Goal: Task Accomplishment & Management: Use online tool/utility

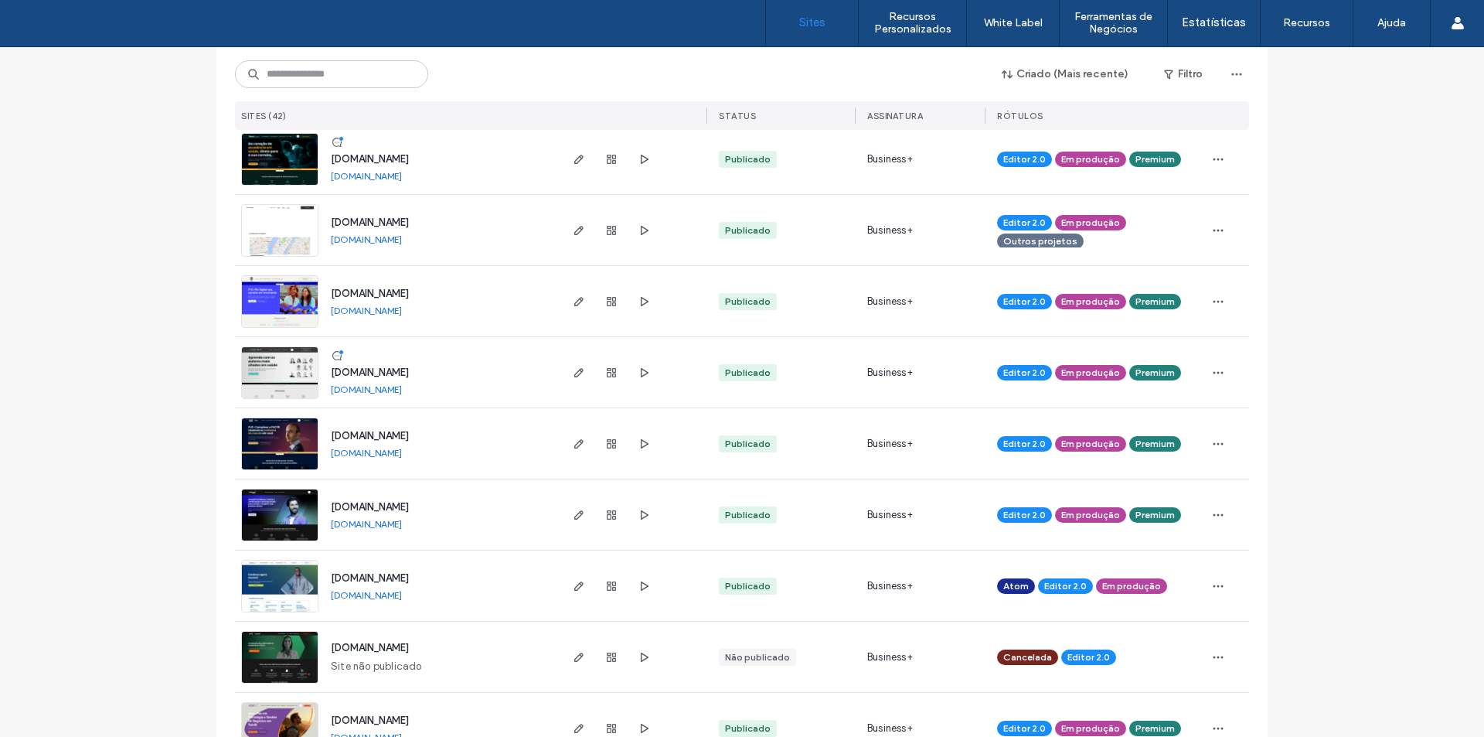
scroll to position [850, 0]
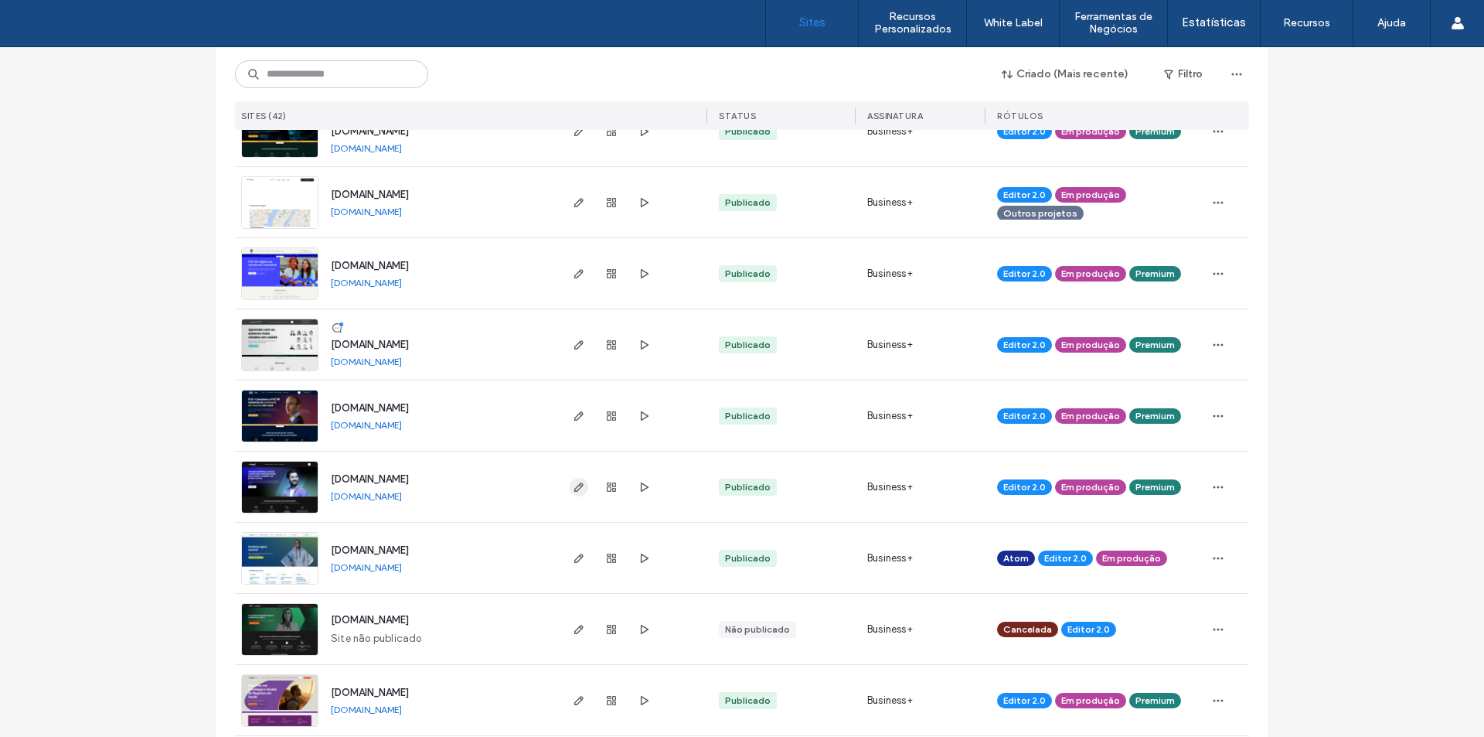
click at [573, 489] on icon "button" at bounding box center [579, 487] width 12 height 12
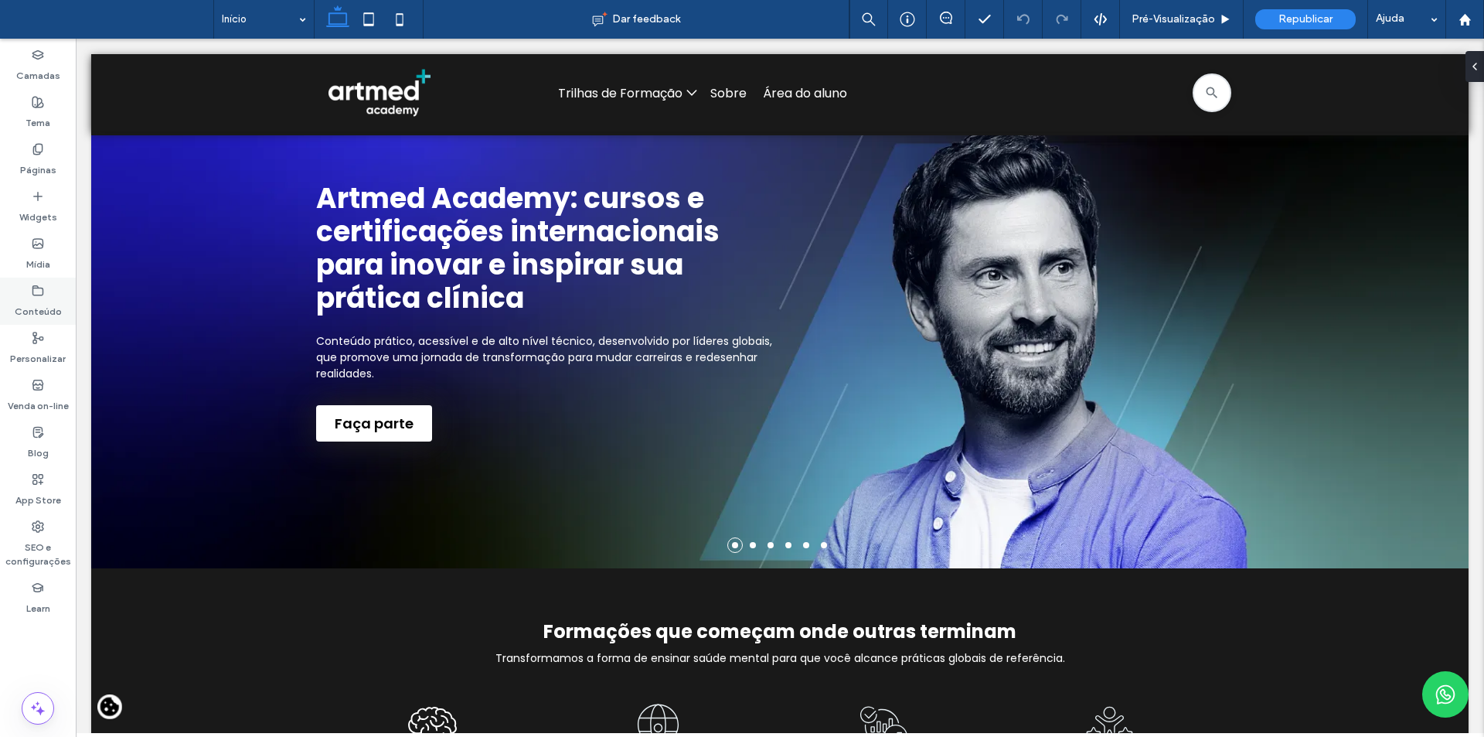
click at [39, 299] on label "Conteúdo" at bounding box center [38, 308] width 47 height 22
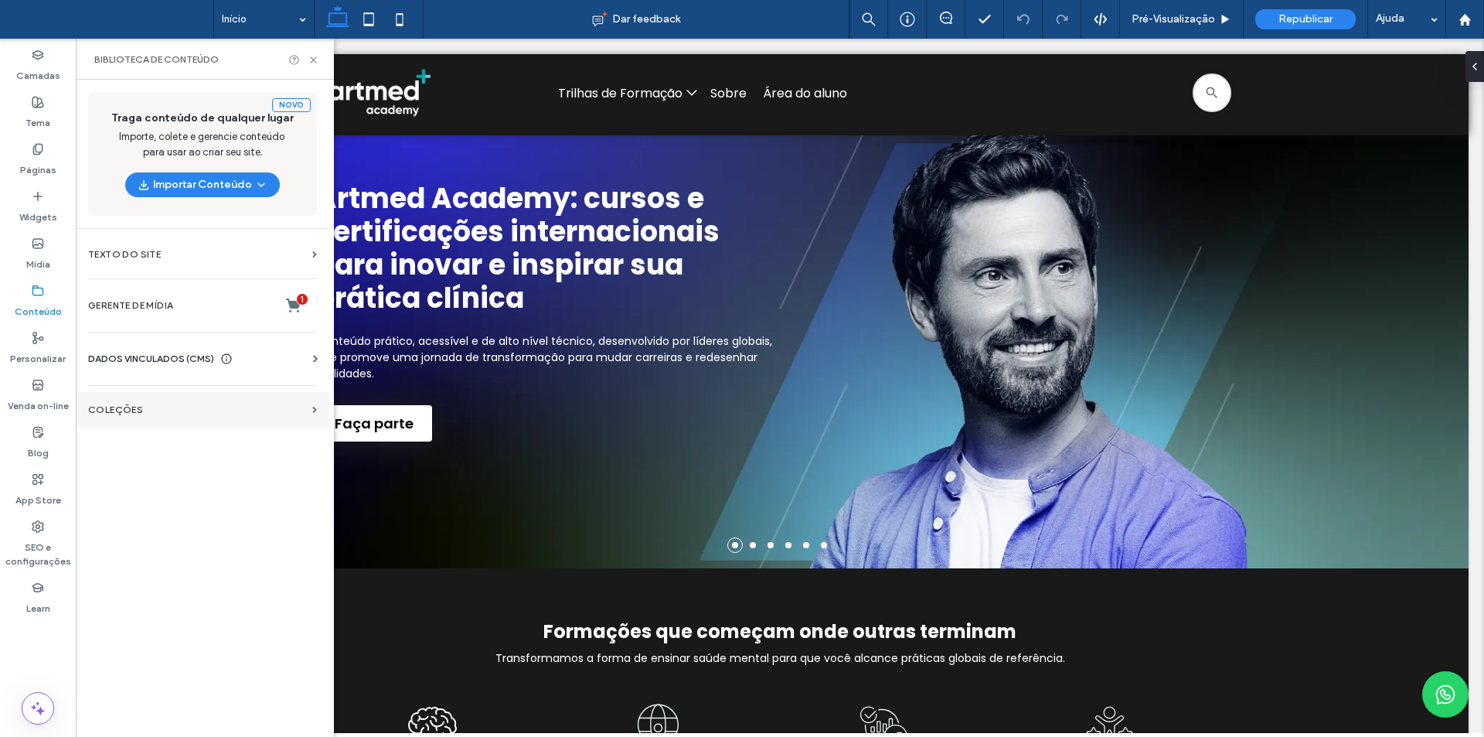
click at [125, 406] on label "COLEÇÕES" at bounding box center [197, 409] width 218 height 11
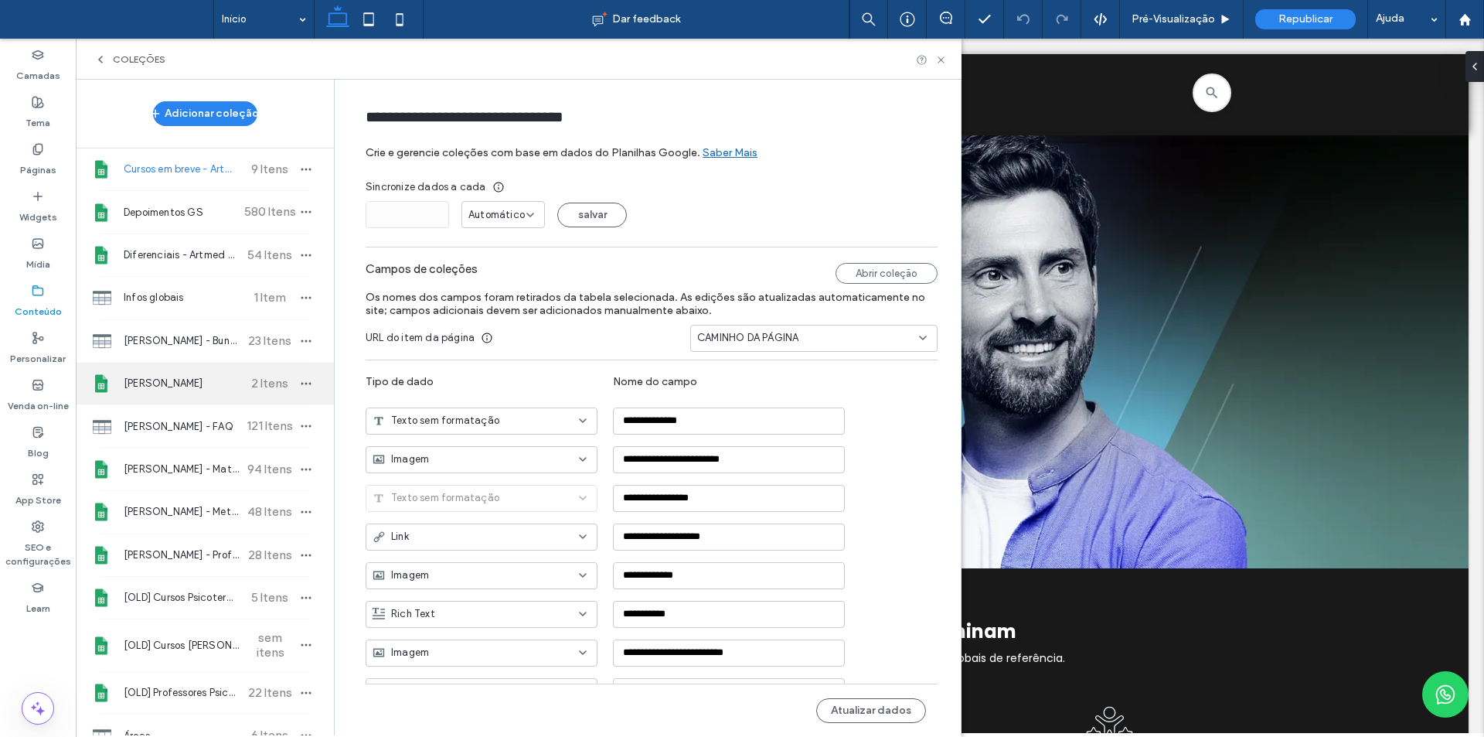
click at [180, 374] on div "[PERSON_NAME] 2 Itens" at bounding box center [205, 384] width 258 height 42
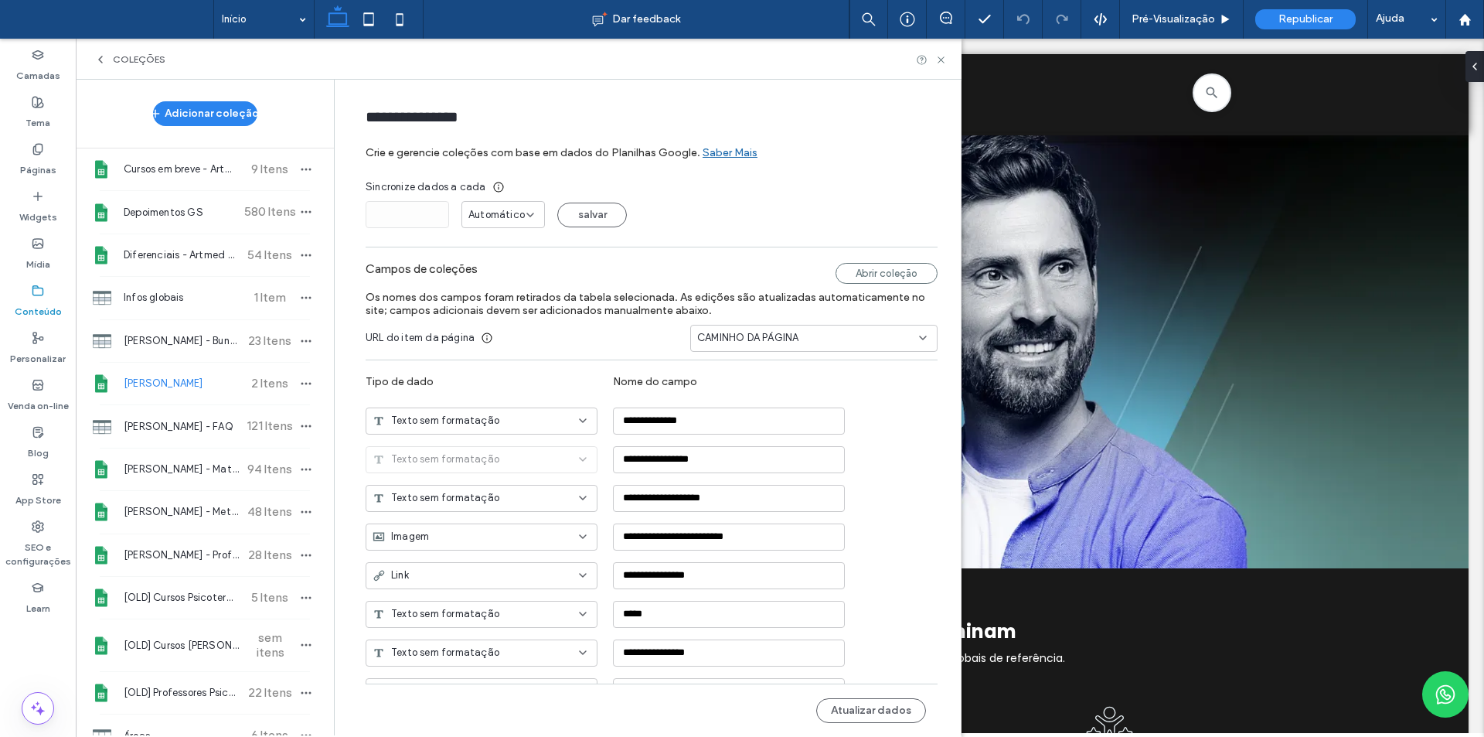
type input "**********"
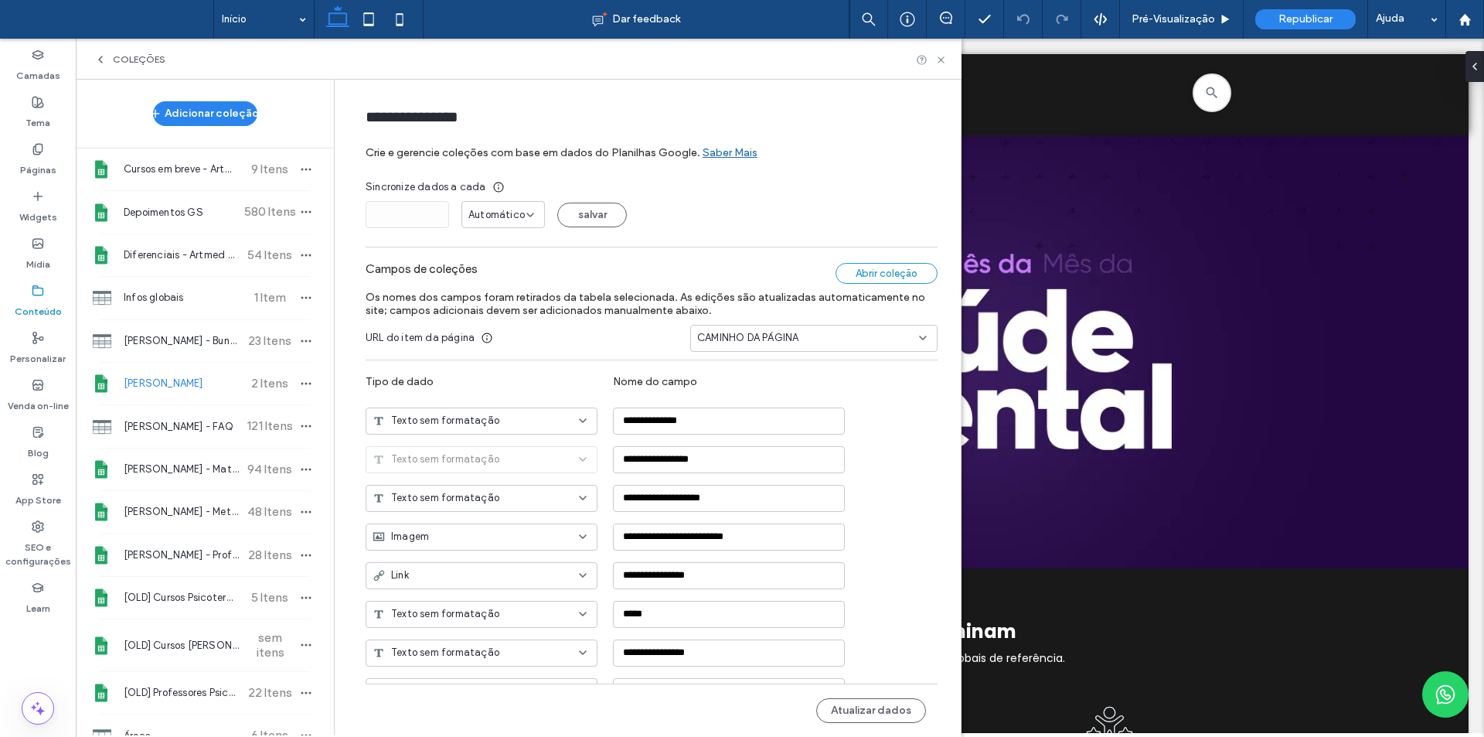
click at [880, 268] on div "Abrir coleção" at bounding box center [887, 273] width 102 height 21
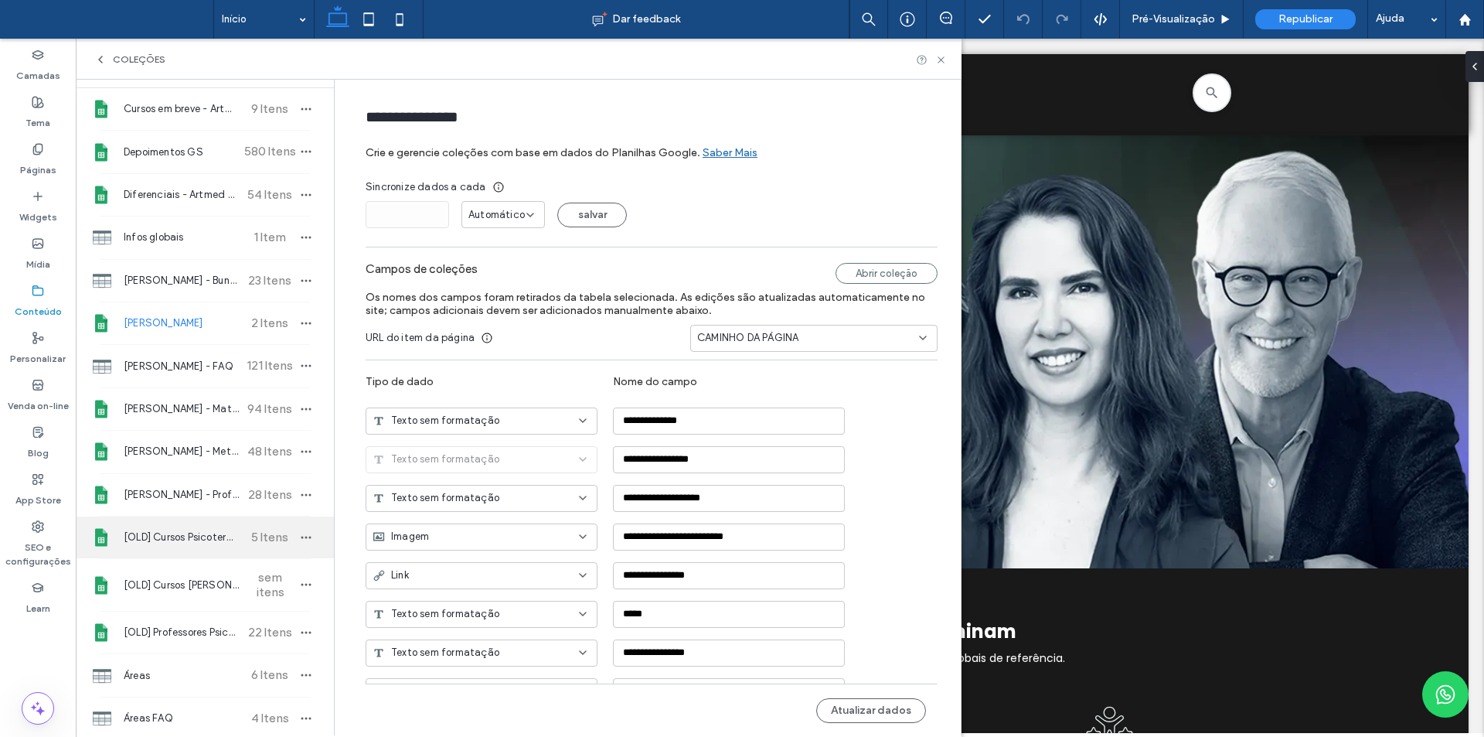
scroll to position [237, 0]
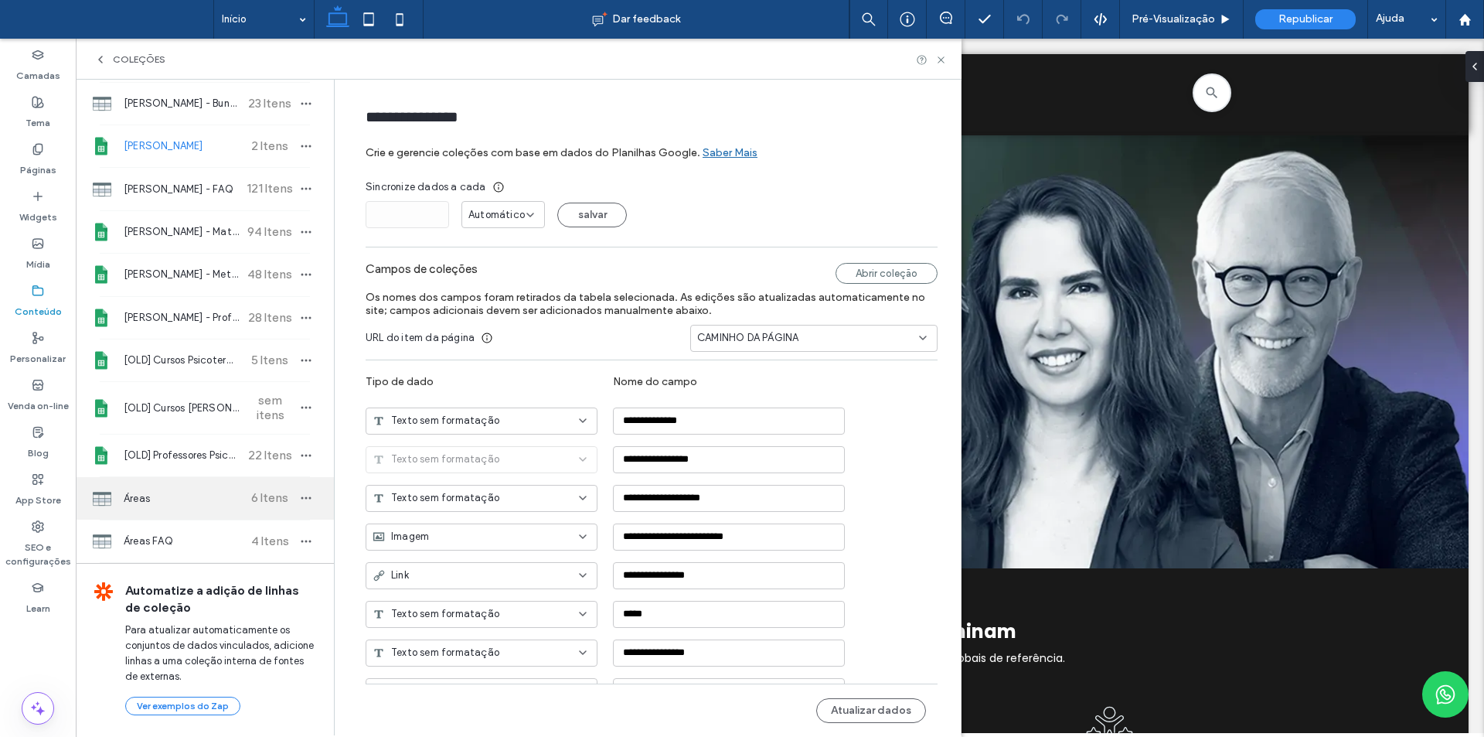
click at [179, 497] on span "Áreas" at bounding box center [181, 498] width 115 height 15
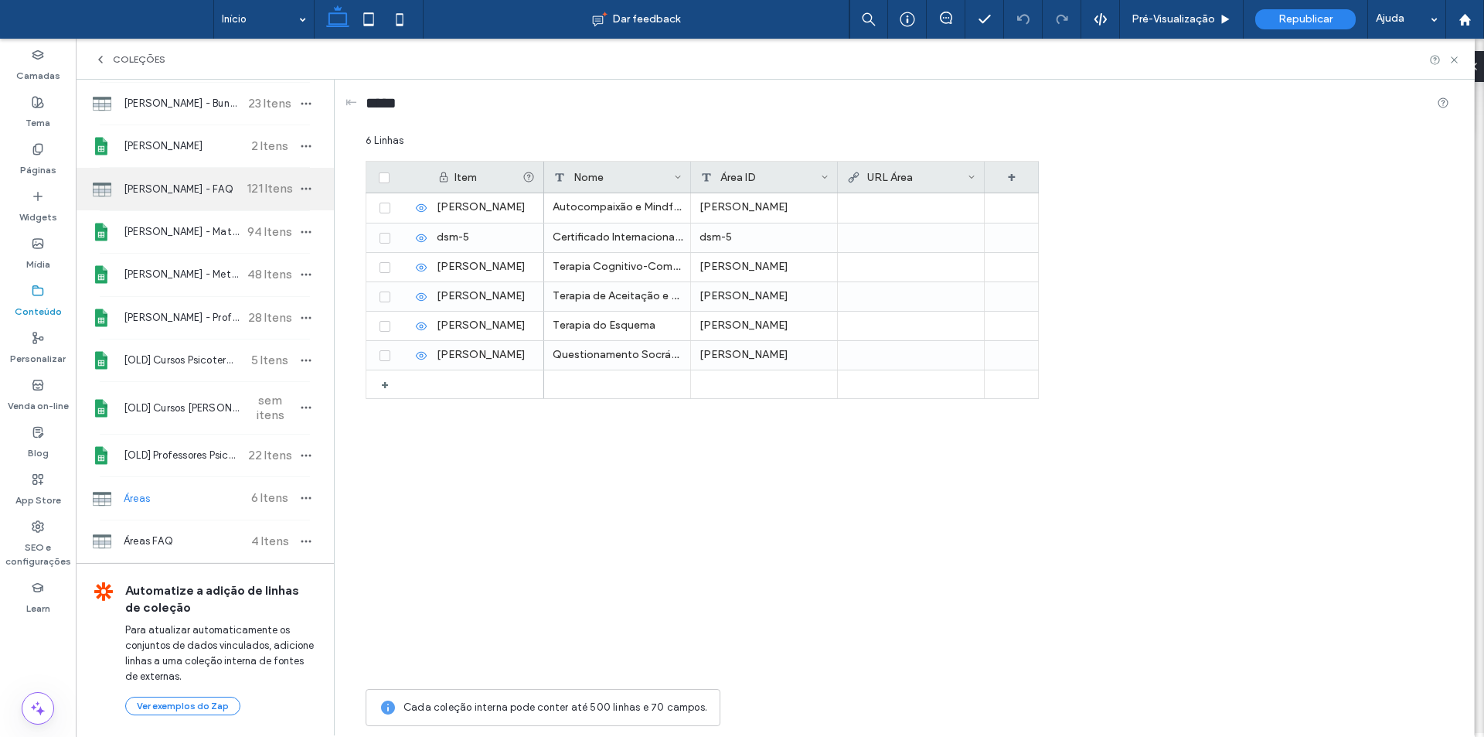
click at [128, 190] on span "[PERSON_NAME] - FAQ" at bounding box center [181, 189] width 115 height 15
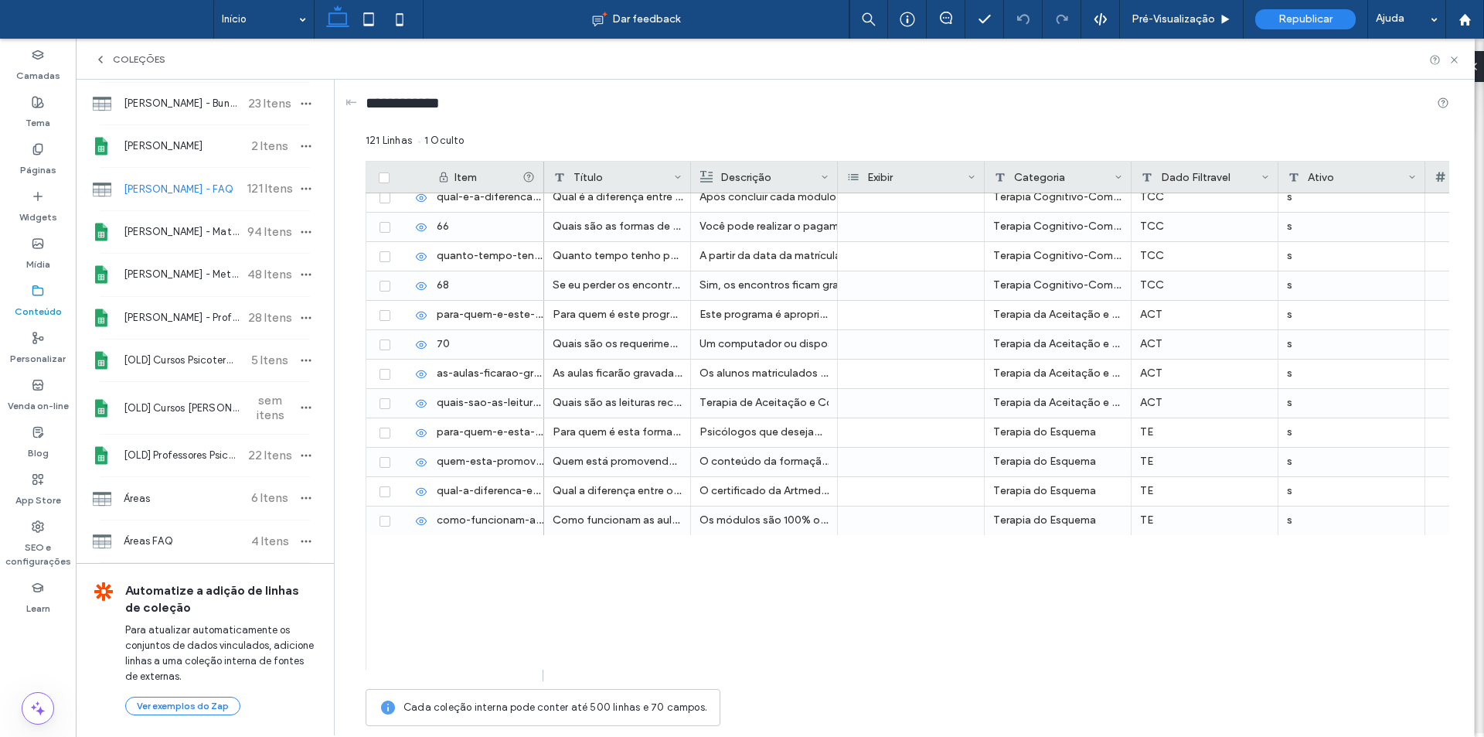
scroll to position [2335, 0]
